Goal: Transaction & Acquisition: Purchase product/service

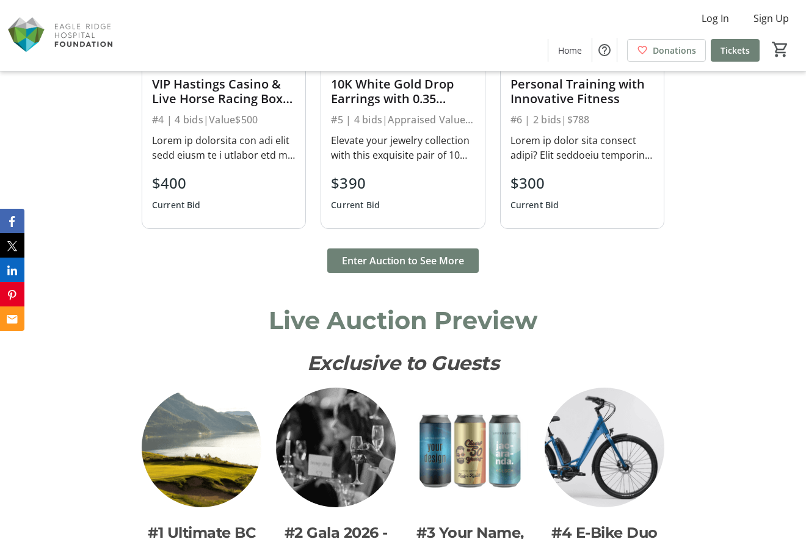
scroll to position [1199, 0]
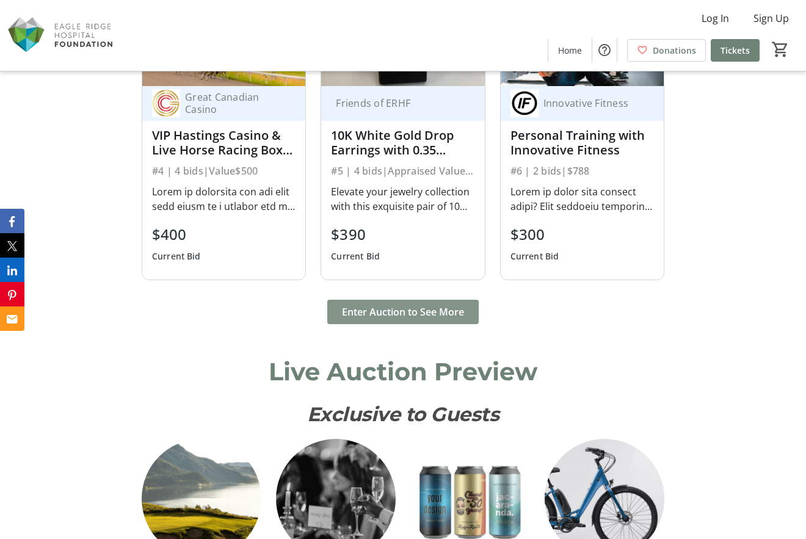
click at [387, 314] on span "Enter Auction to See More" at bounding box center [403, 312] width 122 height 15
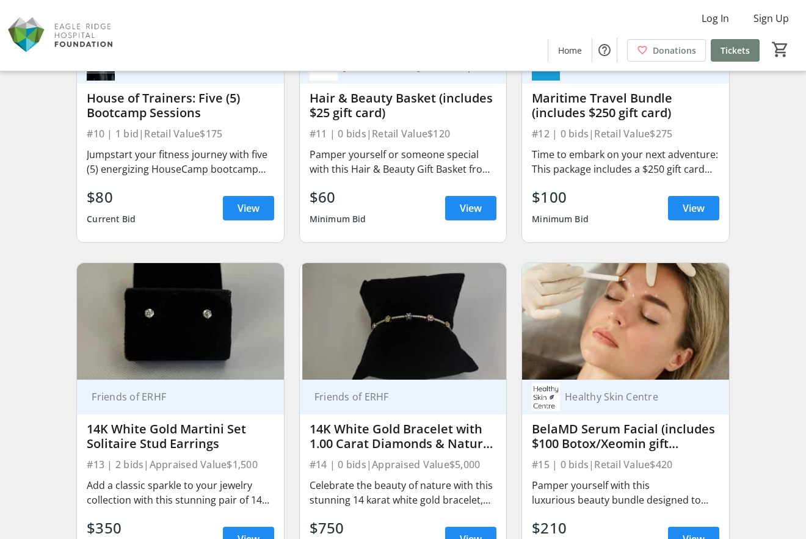
scroll to position [1283, 0]
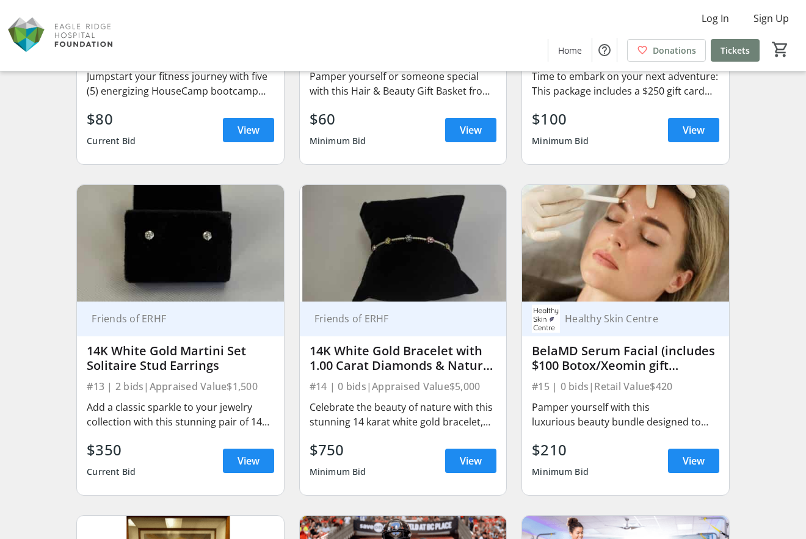
click at [412, 255] on img at bounding box center [403, 243] width 206 height 116
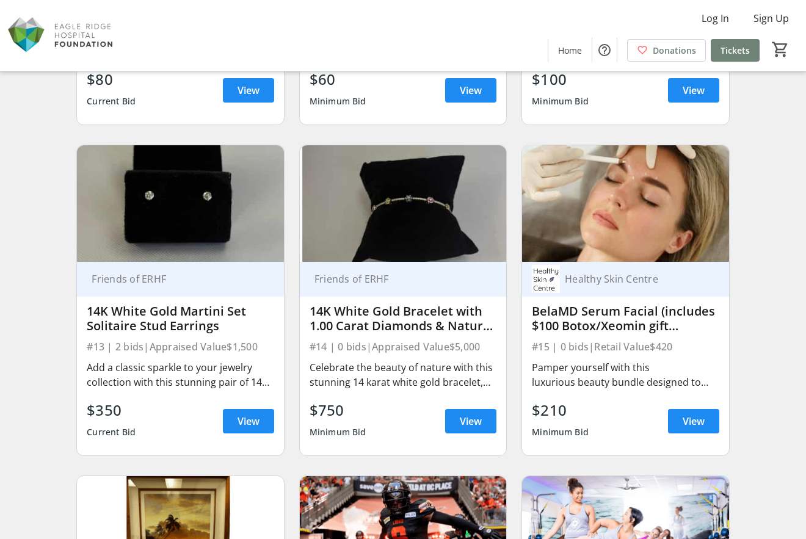
scroll to position [1344, 0]
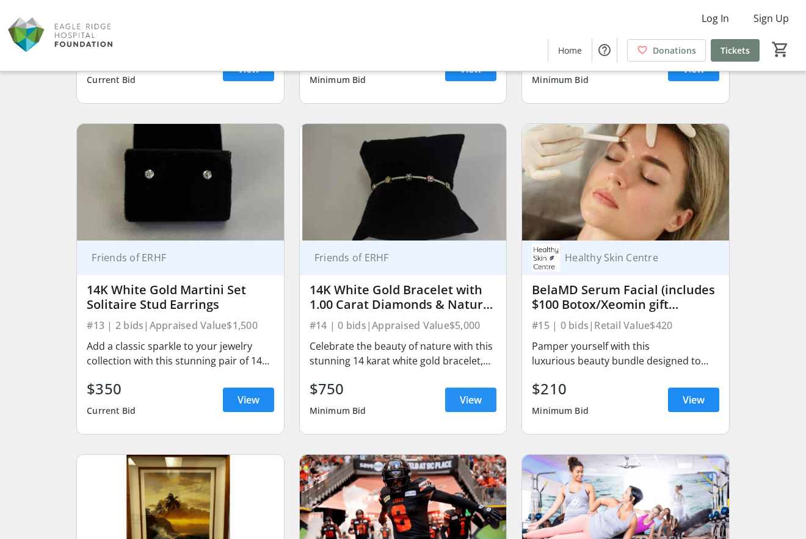
click at [465, 403] on span "View" at bounding box center [471, 400] width 22 height 15
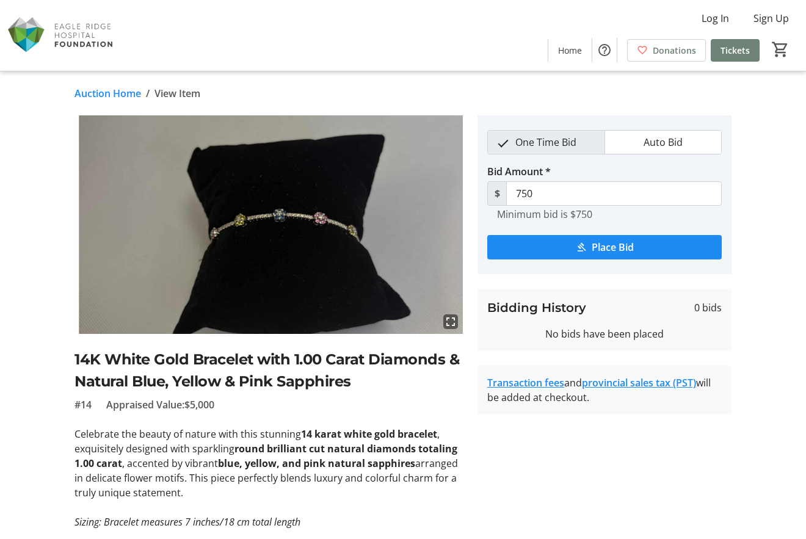
click at [266, 213] on img at bounding box center [269, 224] width 388 height 219
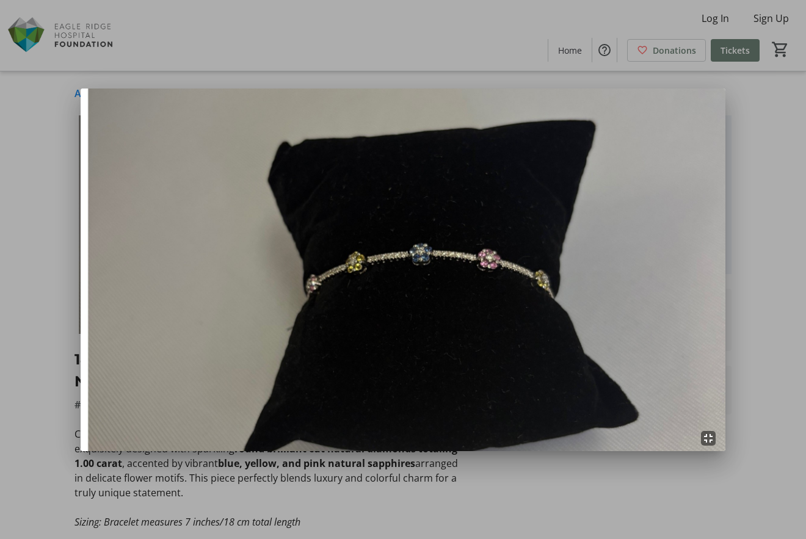
click at [750, 225] on div at bounding box center [403, 269] width 806 height 539
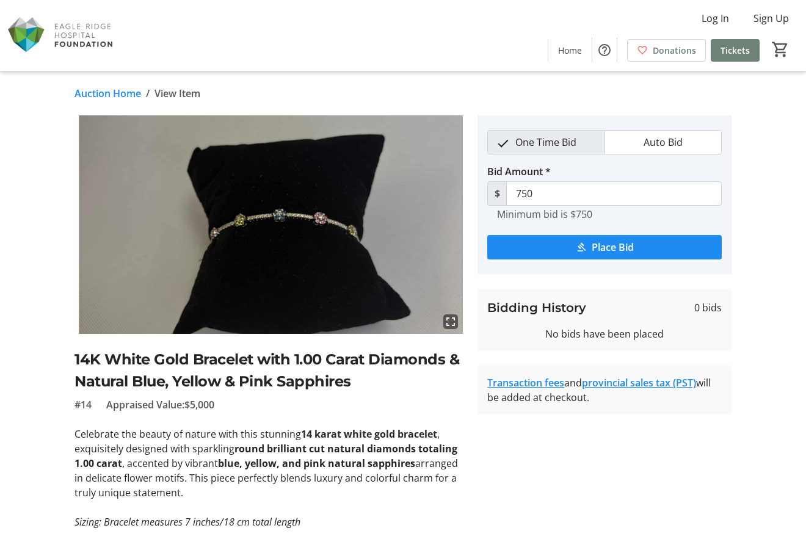
click at [233, 222] on img at bounding box center [269, 224] width 388 height 219
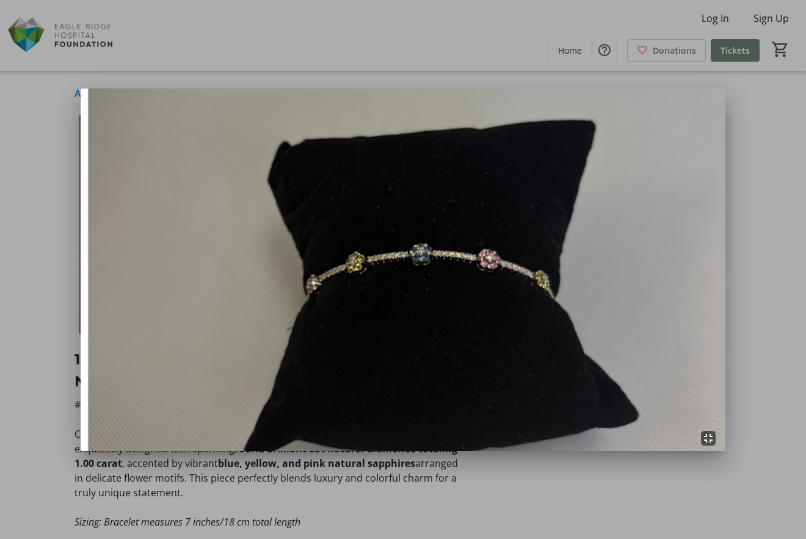
click at [478, 271] on img at bounding box center [403, 270] width 645 height 363
click at [790, 113] on div at bounding box center [403, 269] width 806 height 539
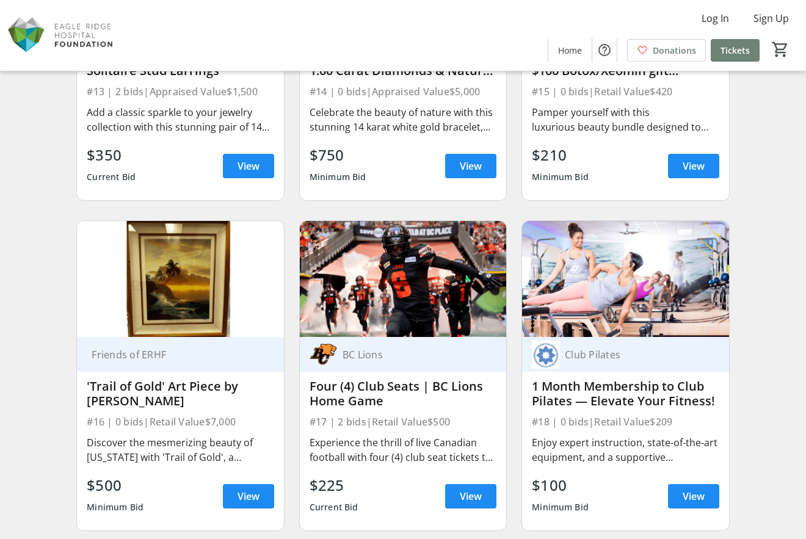
scroll to position [1588, 0]
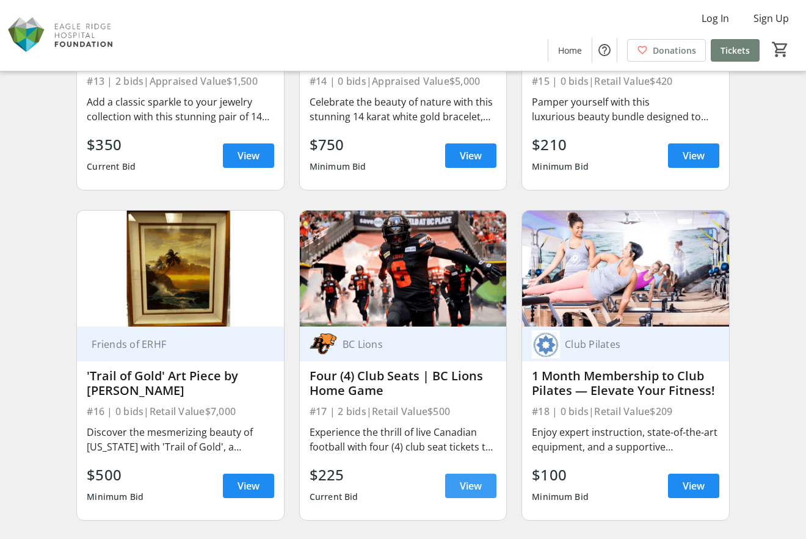
click at [475, 487] on span "View" at bounding box center [471, 486] width 22 height 15
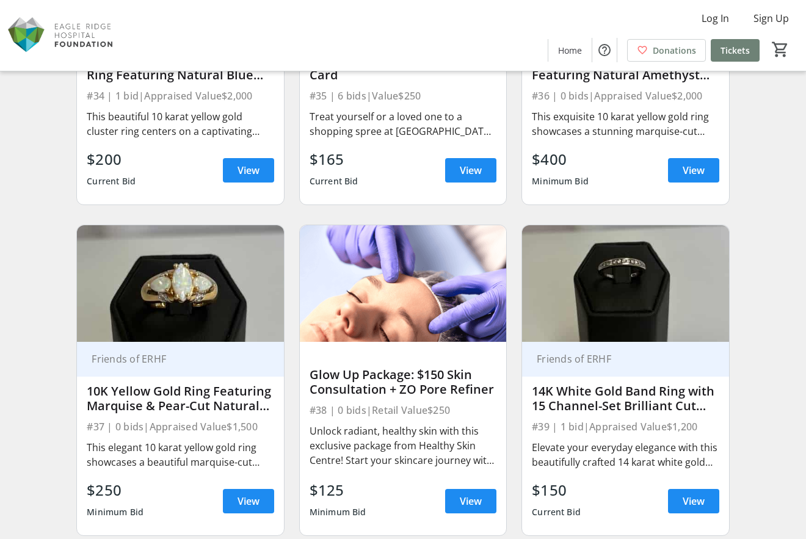
scroll to position [3909, 0]
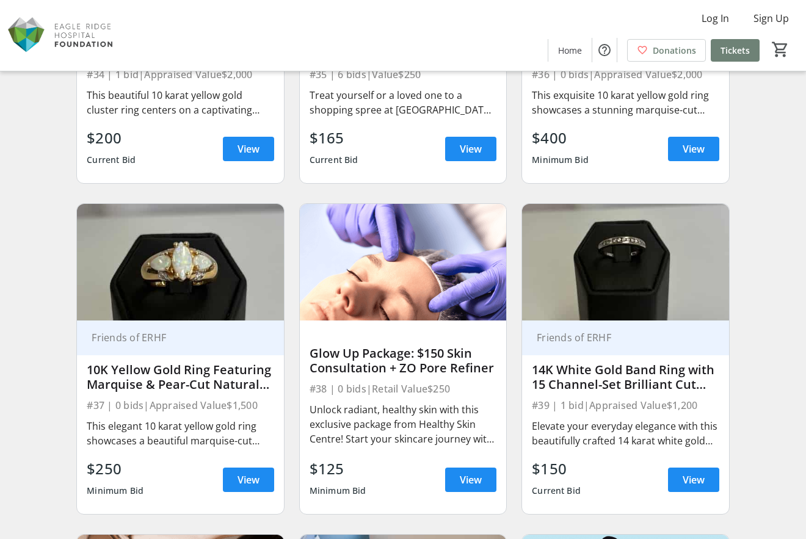
click at [173, 290] on img at bounding box center [180, 262] width 206 height 116
click at [243, 484] on span "View" at bounding box center [249, 480] width 22 height 15
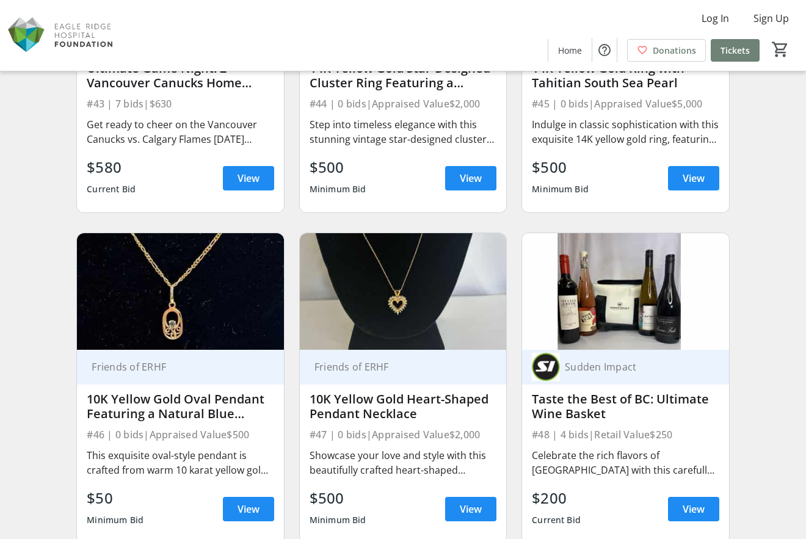
scroll to position [4887, 0]
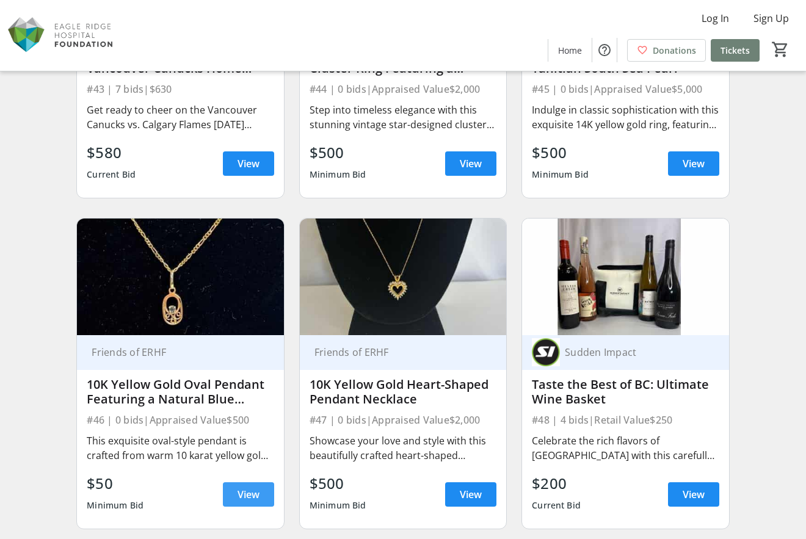
click at [254, 485] on span at bounding box center [248, 494] width 51 height 29
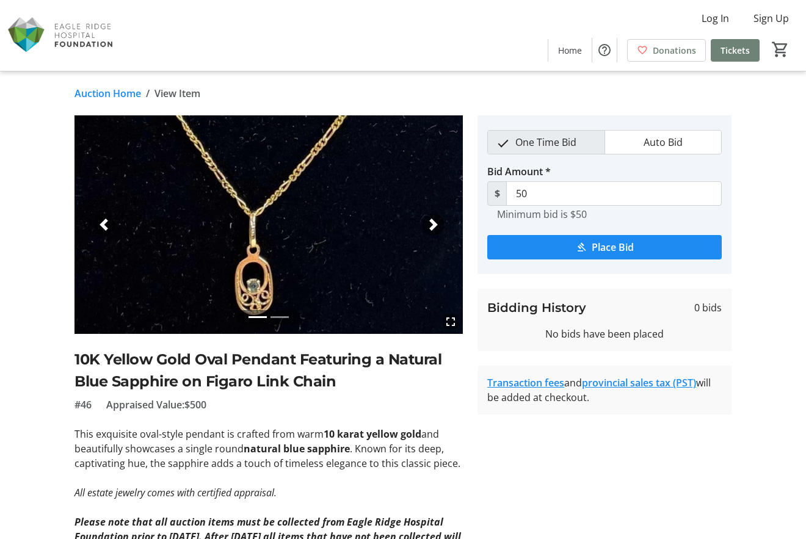
click at [430, 224] on span "button" at bounding box center [434, 225] width 12 height 12
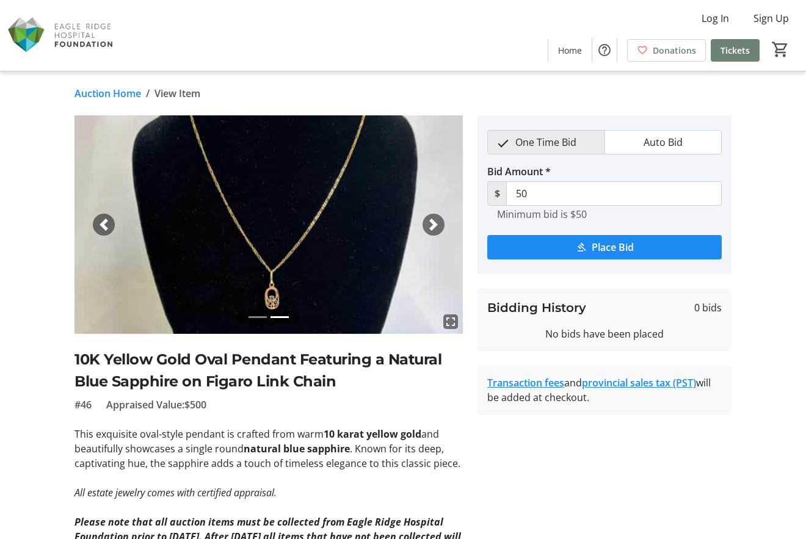
click at [428, 224] on span "button" at bounding box center [434, 225] width 12 height 12
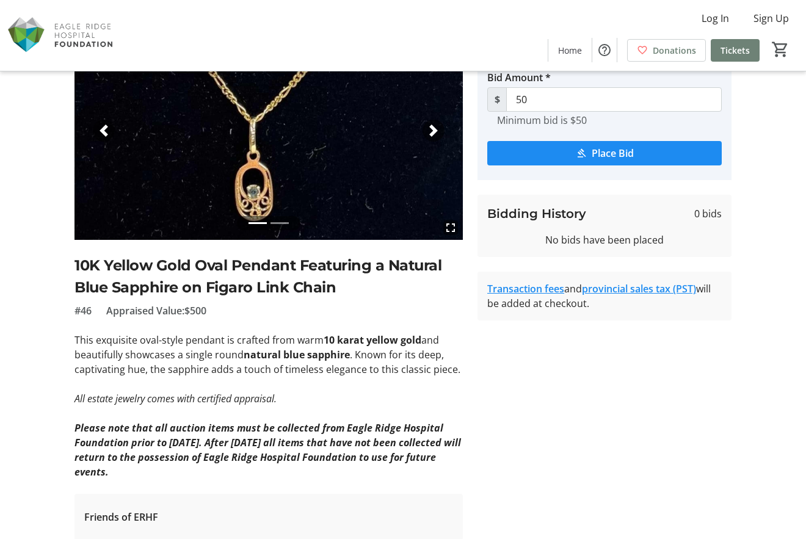
scroll to position [122, 0]
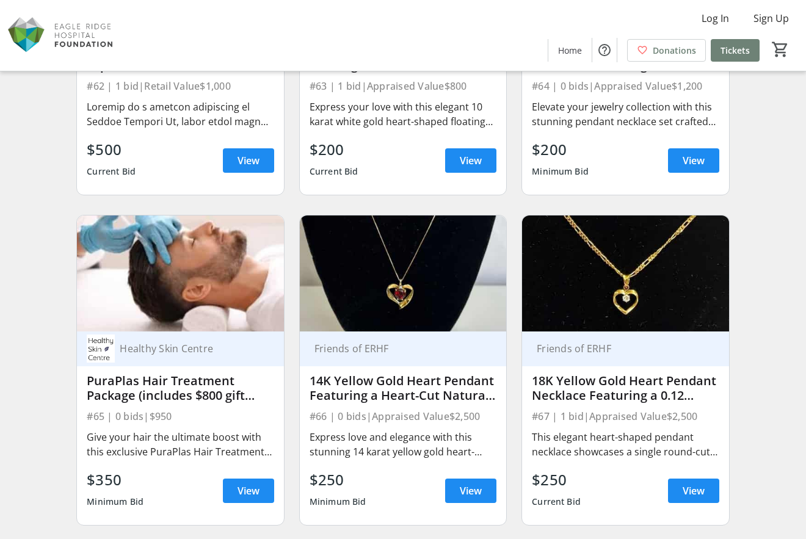
scroll to position [6903, 0]
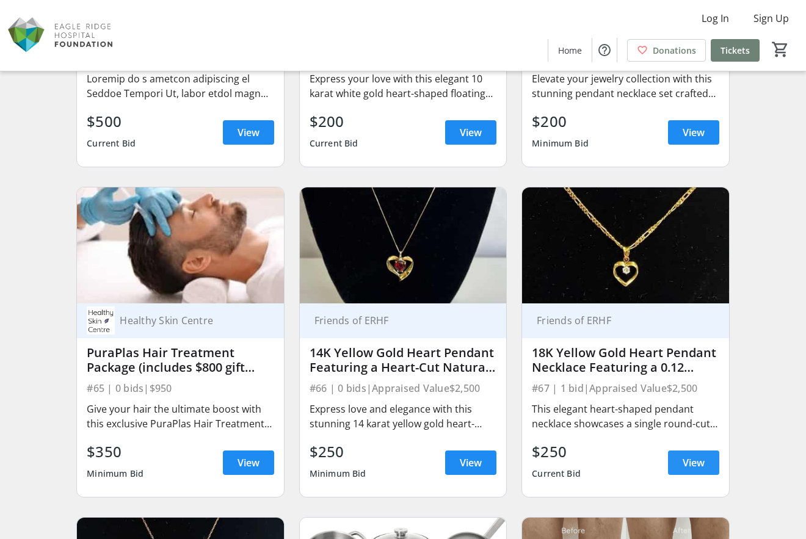
click at [691, 467] on span "View" at bounding box center [694, 463] width 22 height 15
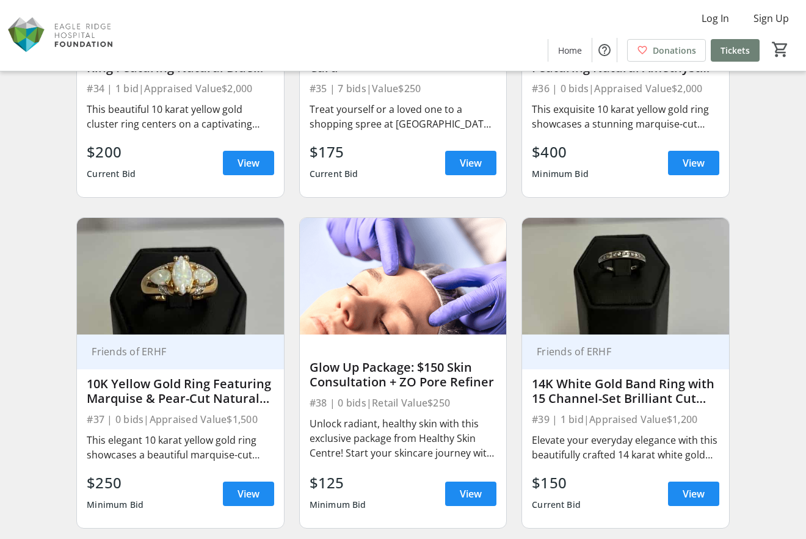
scroll to position [3970, 0]
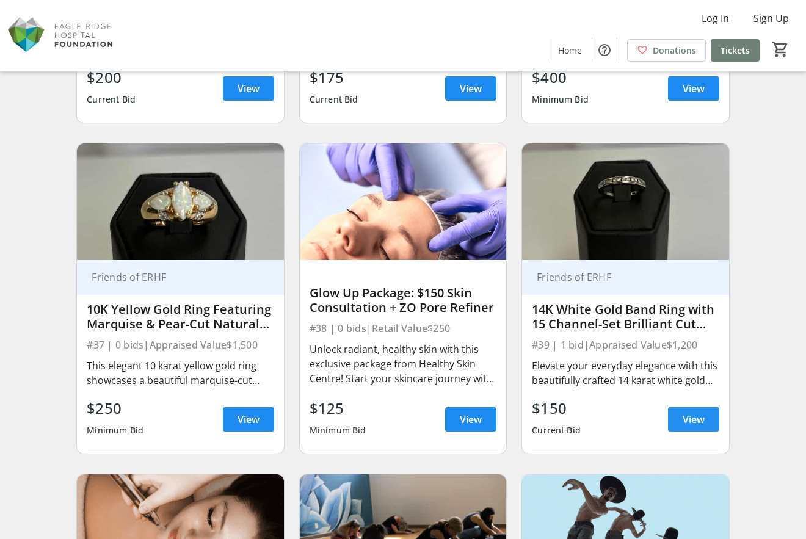
click at [697, 418] on span "View" at bounding box center [694, 419] width 22 height 15
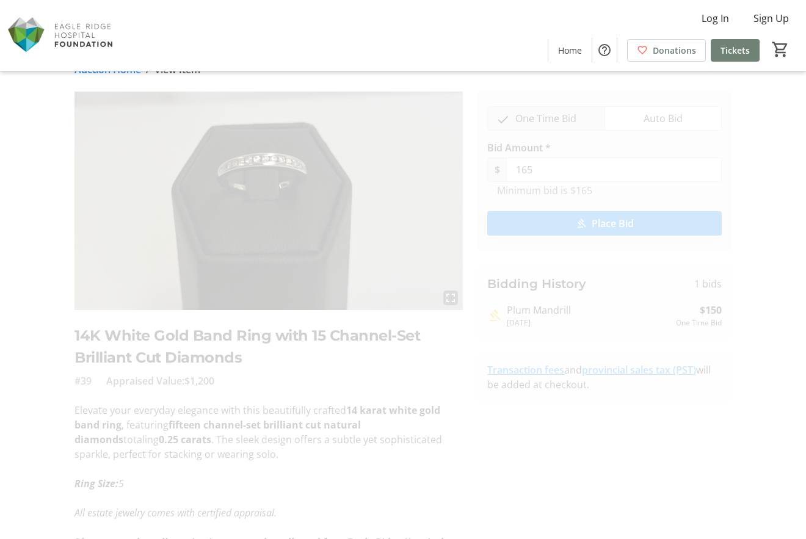
scroll to position [2, 0]
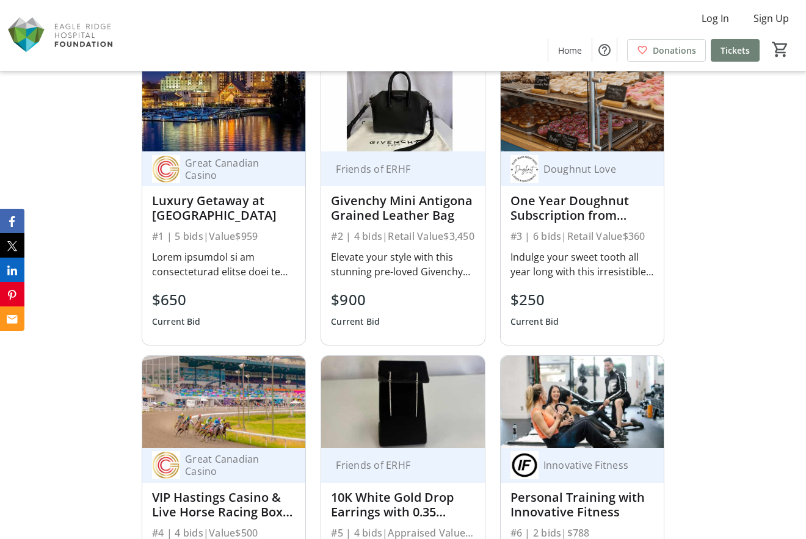
scroll to position [771, 0]
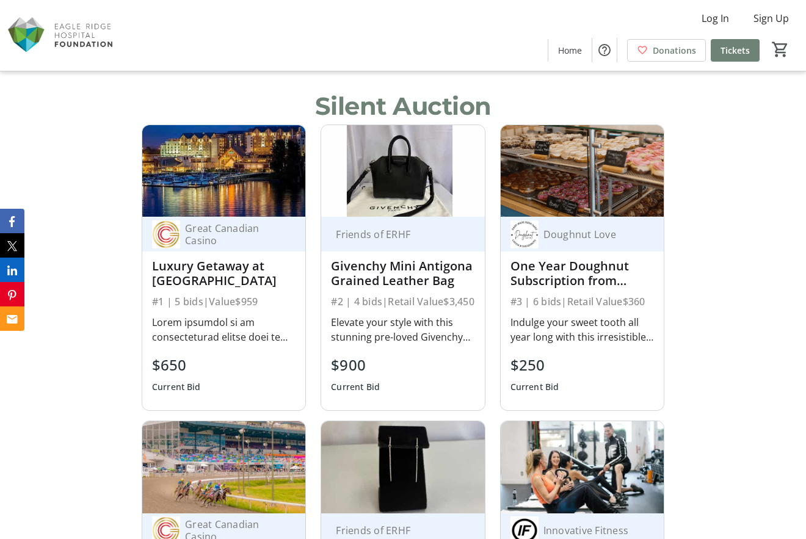
click at [409, 205] on img at bounding box center [402, 171] width 163 height 92
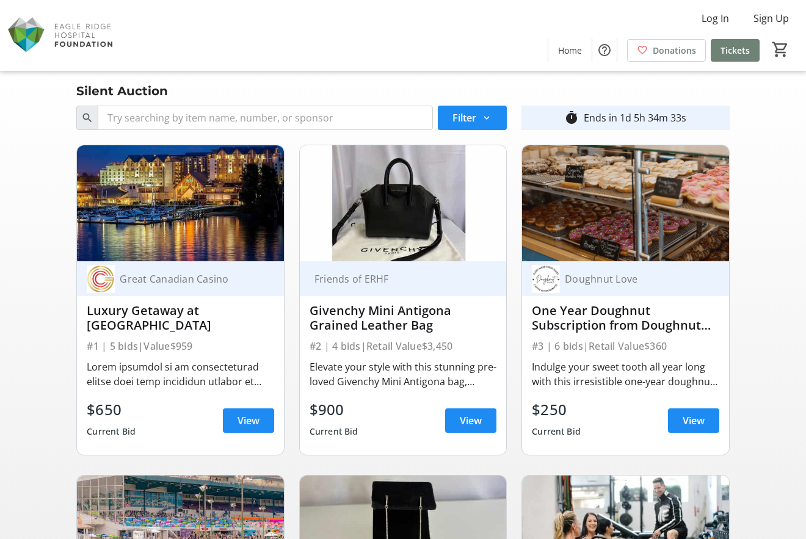
click at [388, 196] on img at bounding box center [403, 203] width 206 height 116
click at [469, 421] on span "View" at bounding box center [471, 421] width 22 height 15
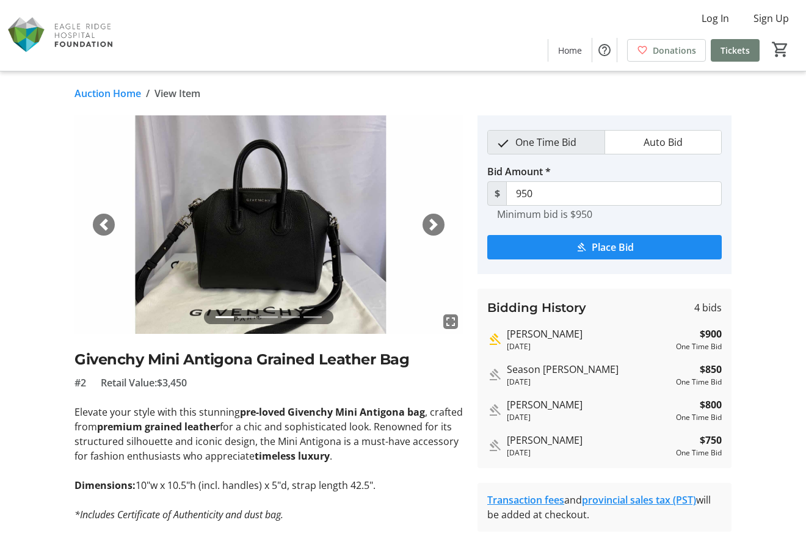
click at [431, 224] on span "button" at bounding box center [434, 225] width 12 height 12
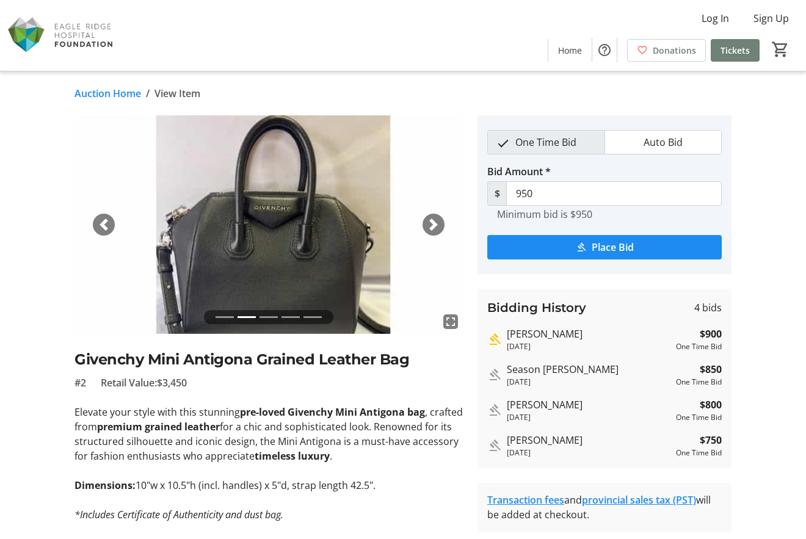
click at [431, 224] on span "button" at bounding box center [434, 225] width 12 height 12
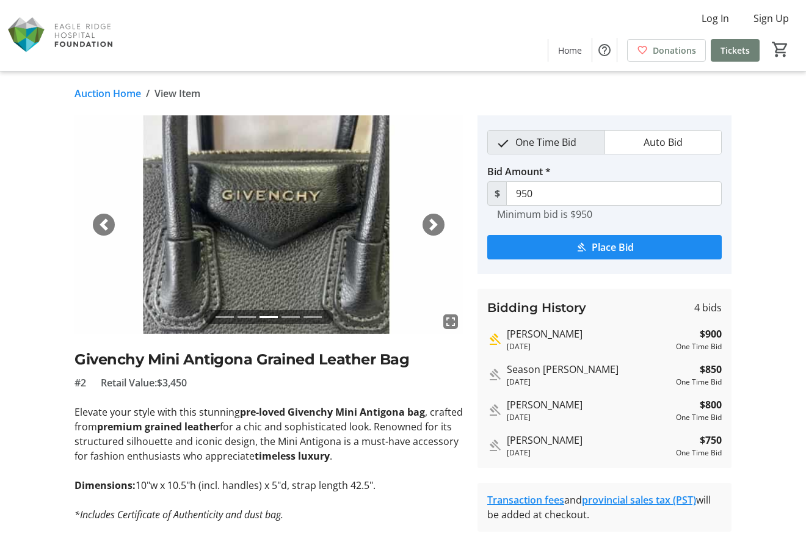
click at [431, 224] on span "button" at bounding box center [434, 225] width 12 height 12
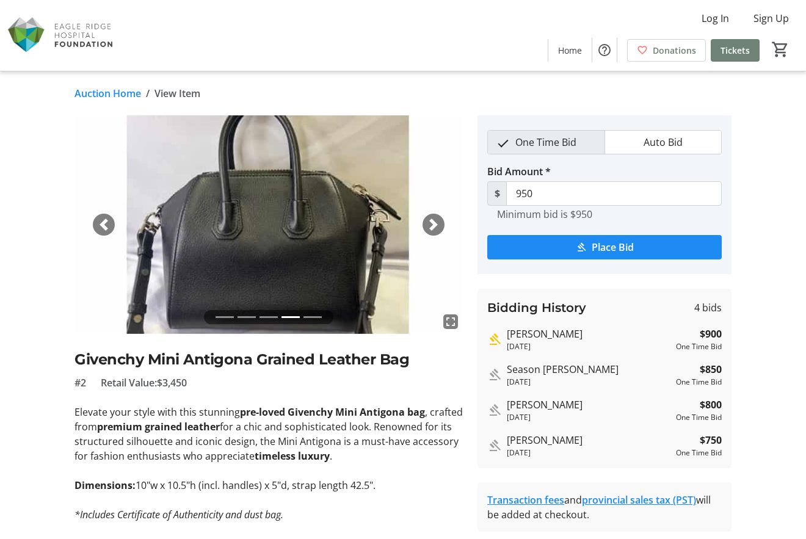
click at [431, 224] on span "button" at bounding box center [434, 225] width 12 height 12
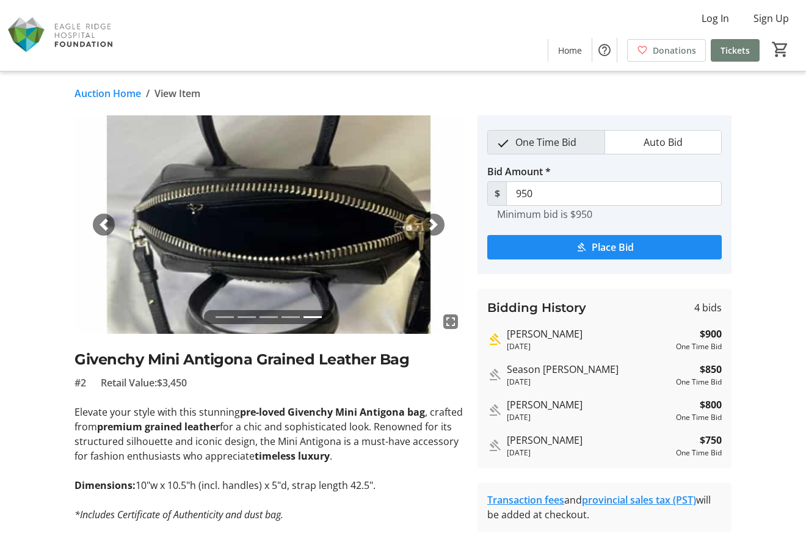
click at [437, 225] on span "button" at bounding box center [434, 225] width 12 height 12
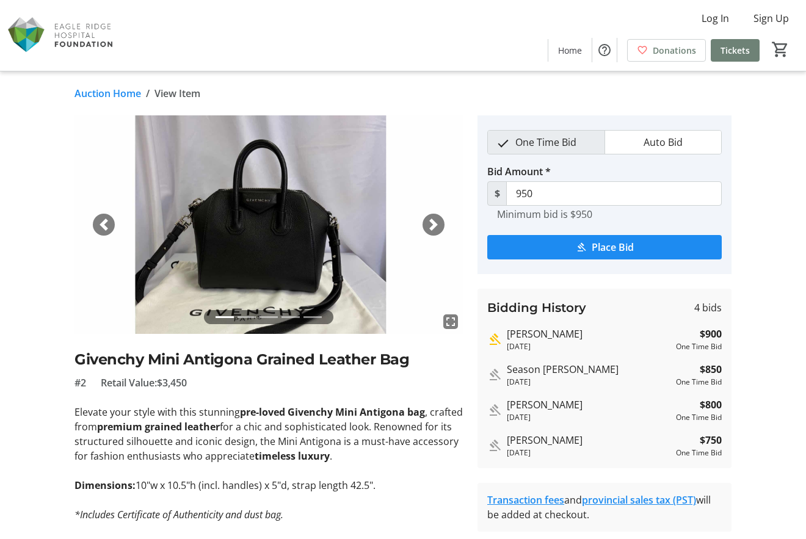
click at [437, 225] on span "button" at bounding box center [434, 225] width 12 height 12
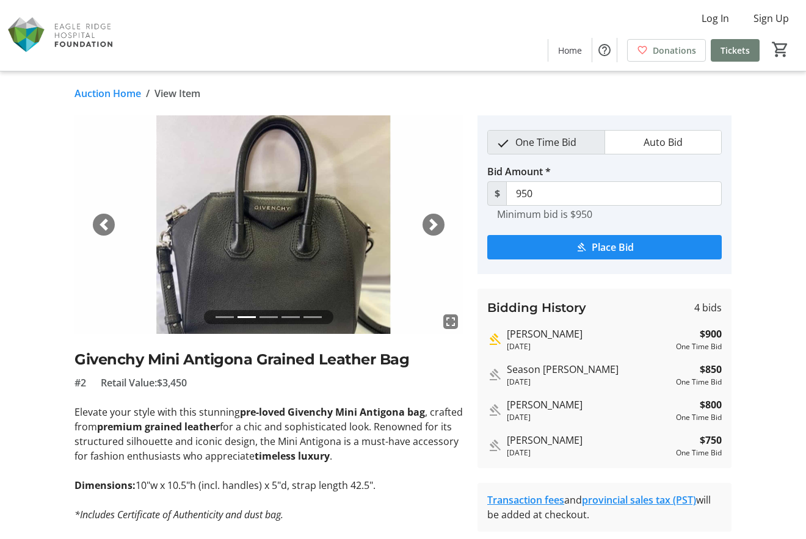
click at [437, 225] on span "button" at bounding box center [434, 225] width 12 height 12
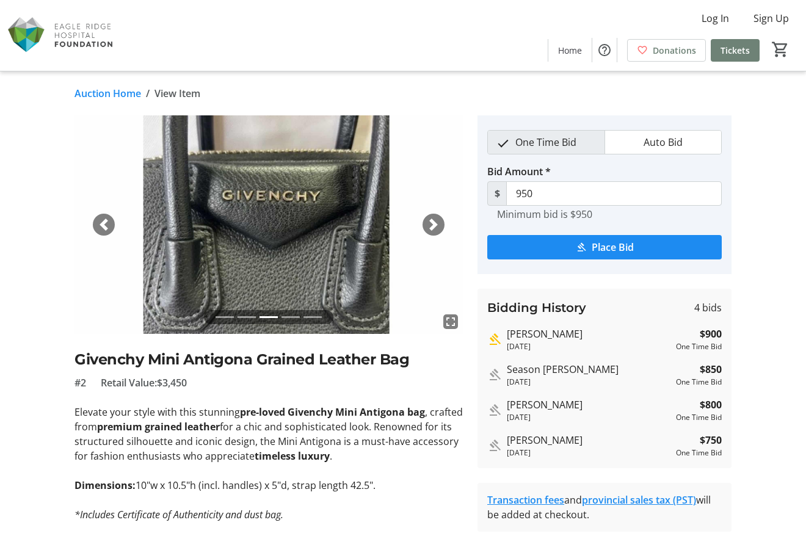
click at [434, 223] on span "button" at bounding box center [434, 225] width 12 height 12
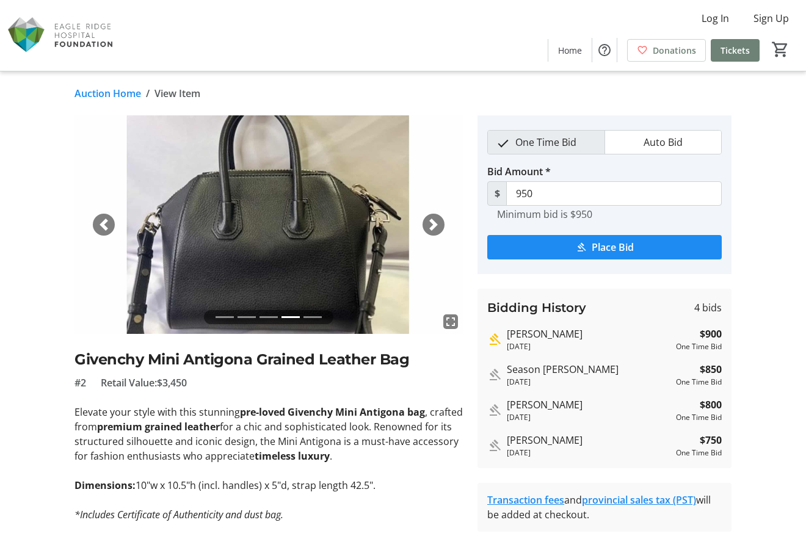
click at [434, 223] on span "button" at bounding box center [434, 225] width 12 height 12
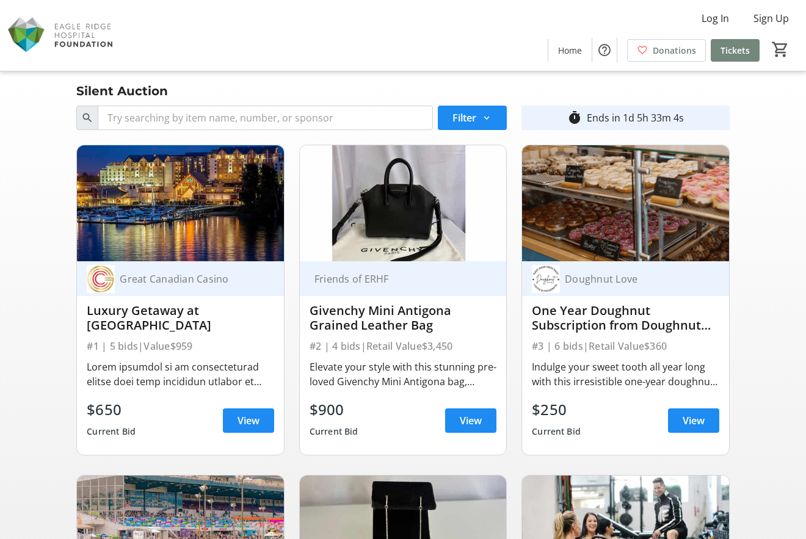
click at [739, 50] on span "Tickets" at bounding box center [735, 50] width 29 height 13
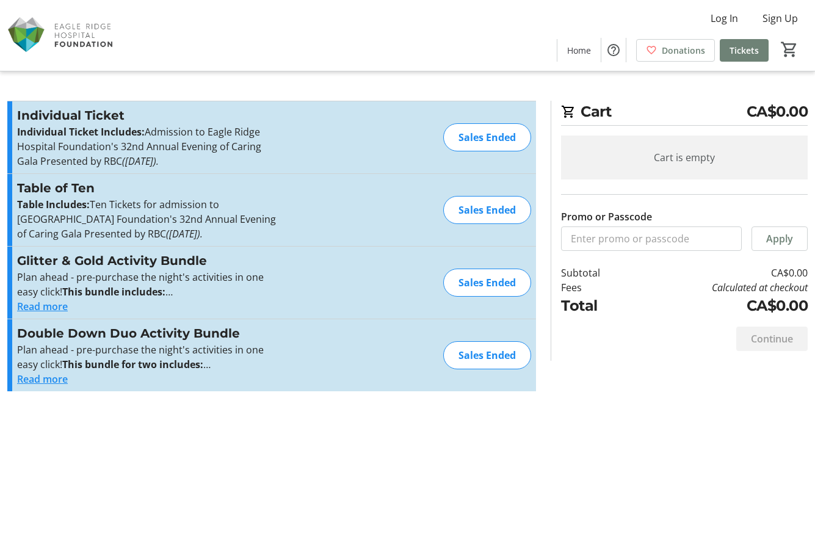
click at [46, 304] on button "Read more" at bounding box center [42, 306] width 51 height 15
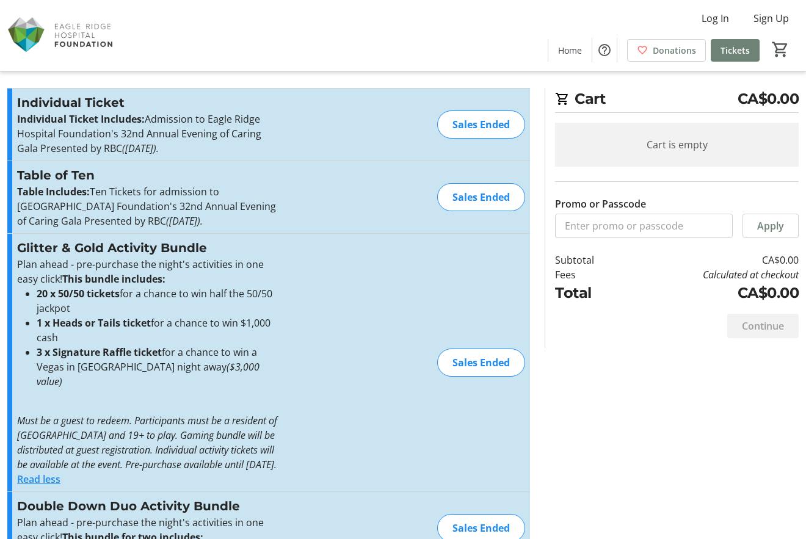
scroll to position [53, 0]
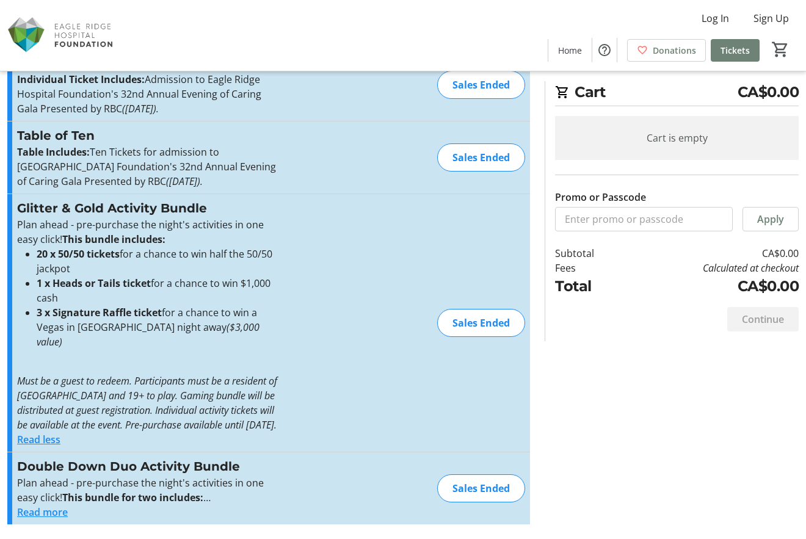
click at [27, 514] on button "Read more" at bounding box center [42, 512] width 51 height 15
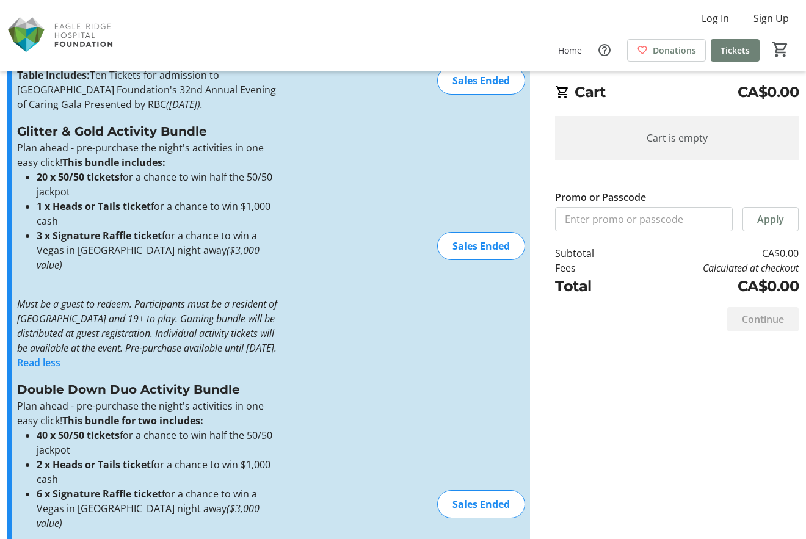
scroll to position [0, 0]
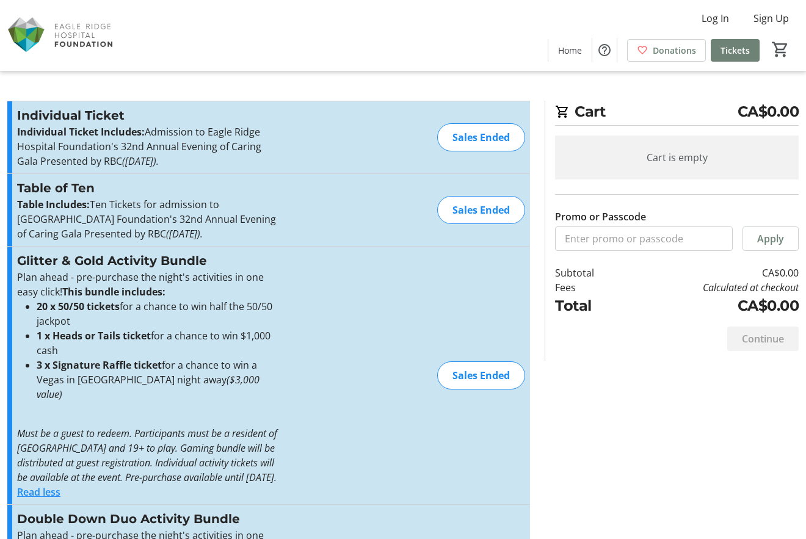
click at [30, 32] on img at bounding box center [61, 35] width 109 height 61
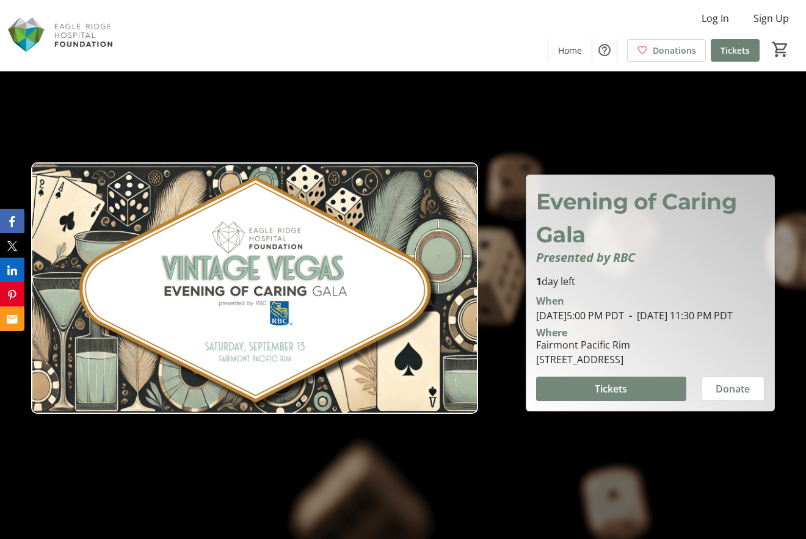
click at [630, 395] on span at bounding box center [611, 388] width 150 height 29
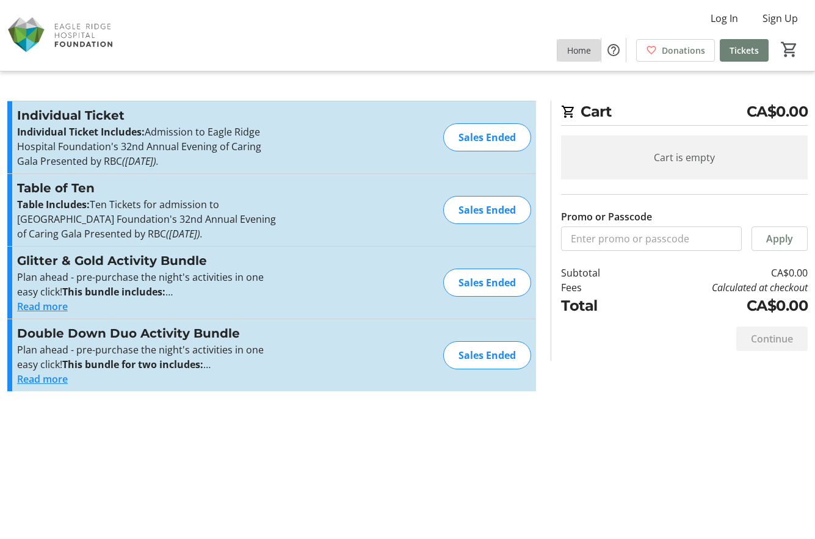
click at [581, 51] on span "Home" at bounding box center [579, 50] width 24 height 13
